Goal: Entertainment & Leisure: Consume media (video, audio)

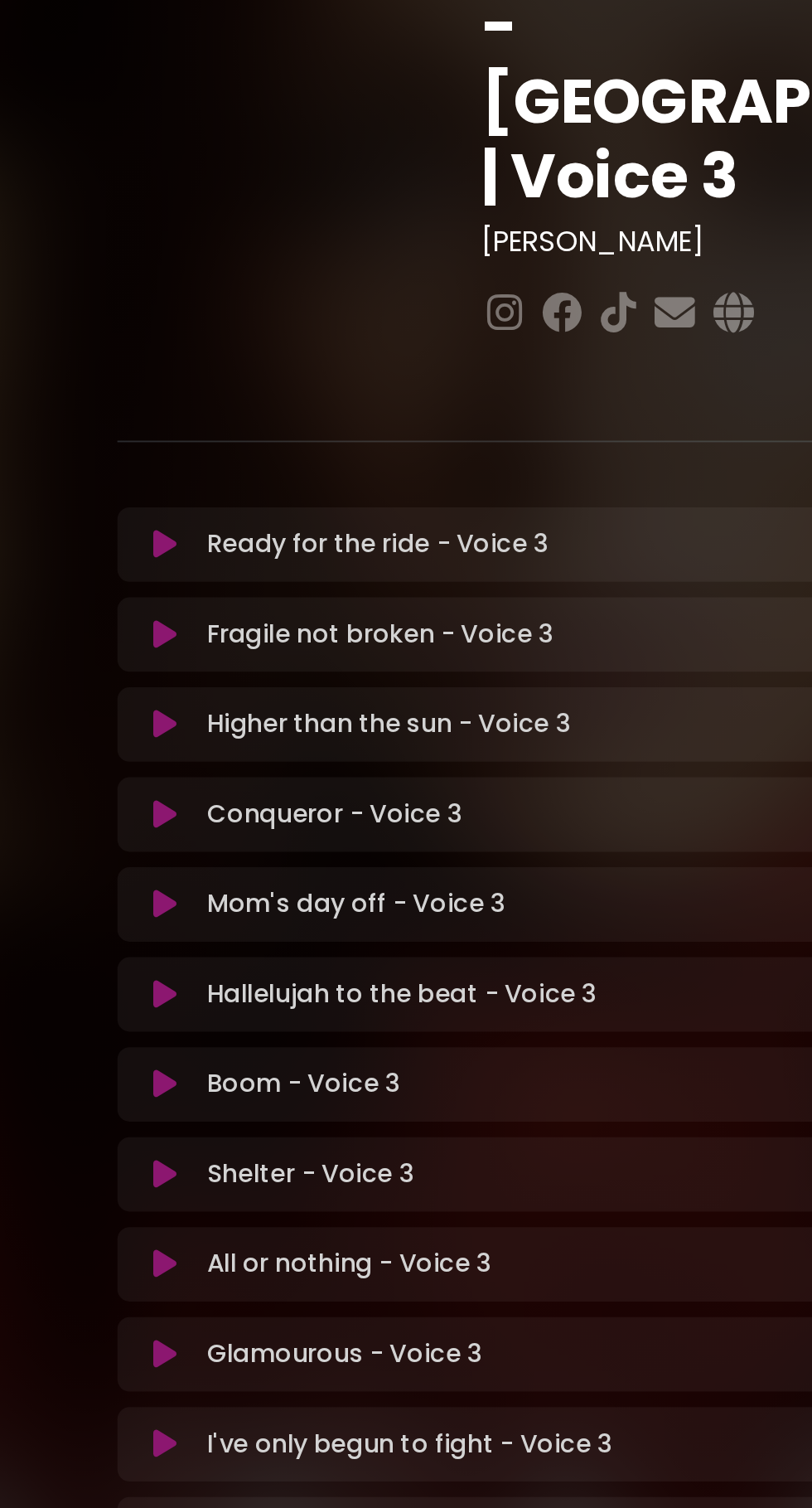
click at [150, 718] on icon at bounding box center [149, 727] width 12 height 17
click at [145, 670] on icon at bounding box center [149, 679] width 12 height 17
click at [152, 670] on icon at bounding box center [149, 679] width 12 height 17
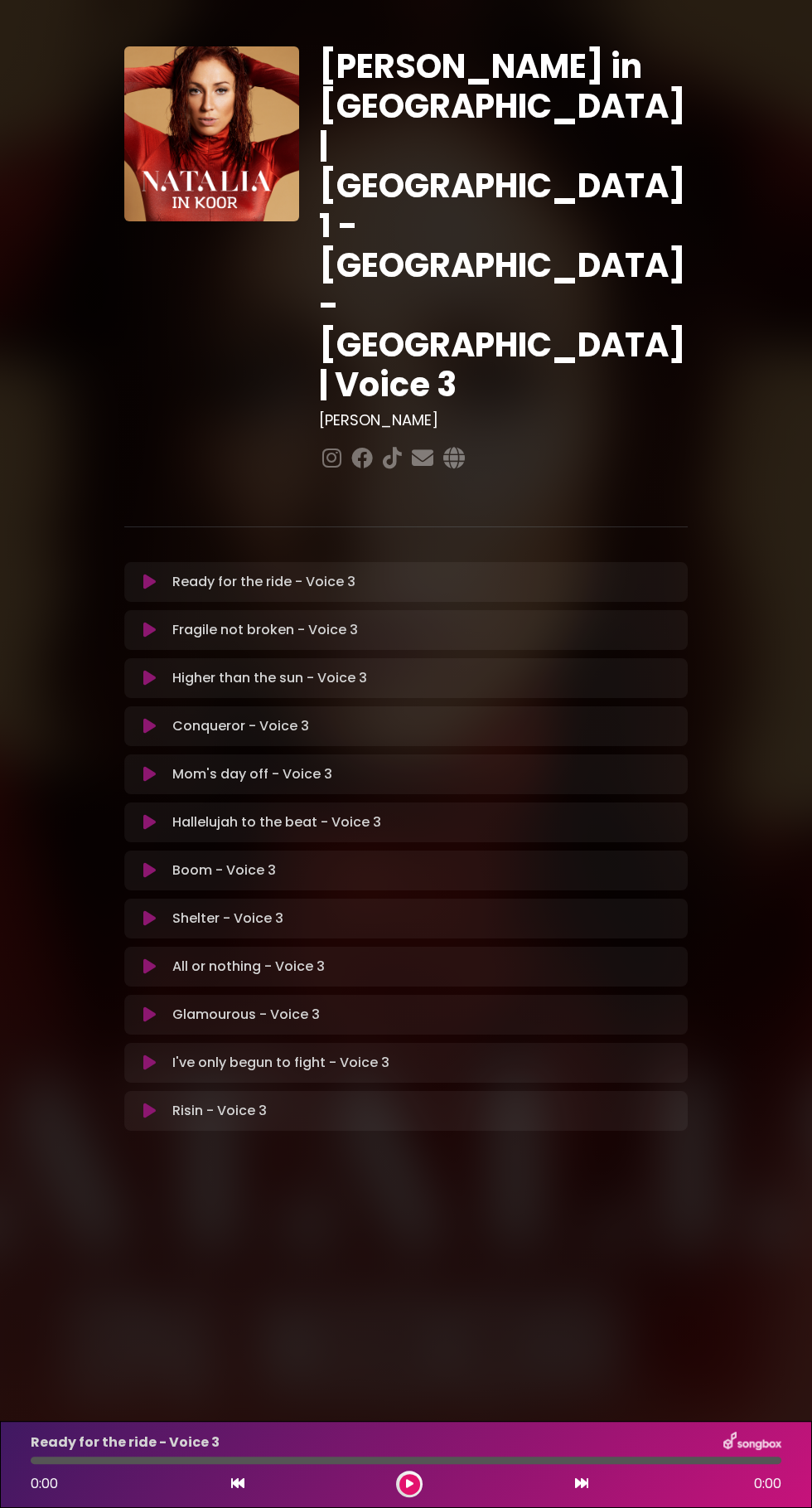
click at [150, 670] on icon at bounding box center [149, 679] width 12 height 17
